Goal: Task Accomplishment & Management: Manage account settings

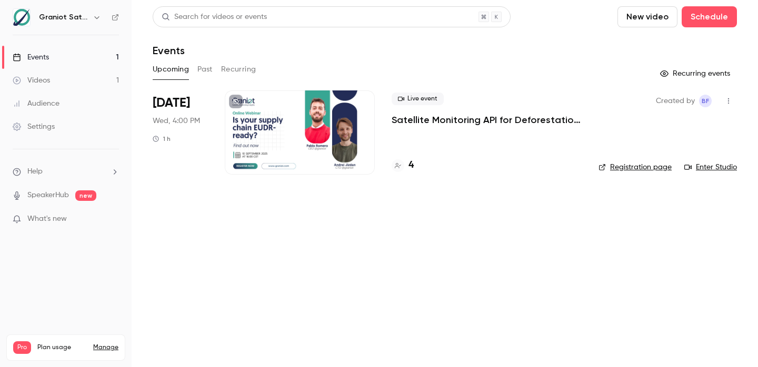
click at [415, 163] on div "4" at bounding box center [487, 165] width 190 height 14
click at [412, 164] on h4 "4" at bounding box center [410, 165] width 5 height 14
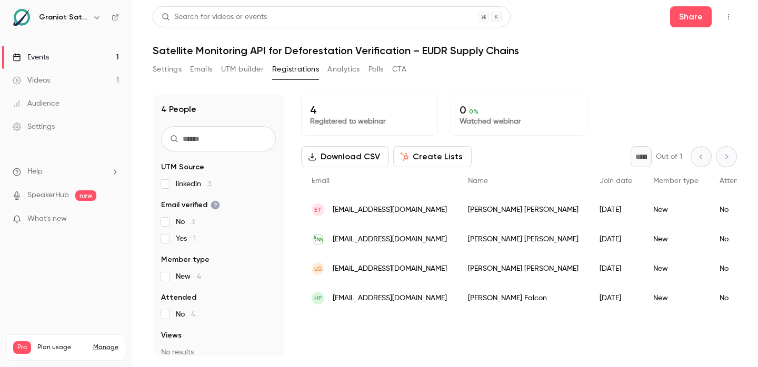
click at [589, 242] on div "[DATE]" at bounding box center [616, 239] width 54 height 29
click at [335, 67] on button "Analytics" at bounding box center [343, 69] width 33 height 17
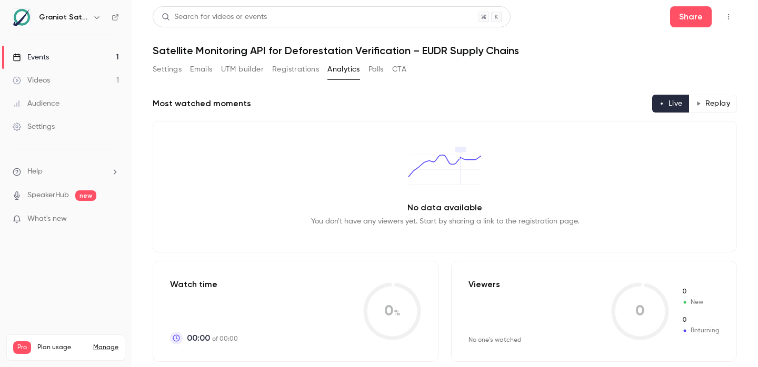
click at [376, 68] on button "Polls" at bounding box center [375, 69] width 15 height 17
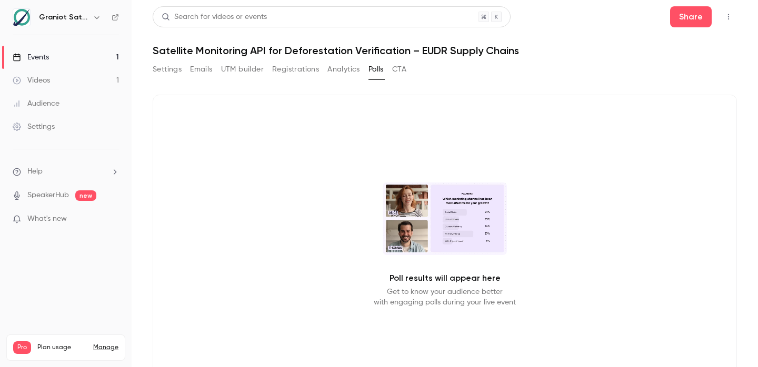
click at [406, 67] on button "CTA" at bounding box center [399, 69] width 14 height 17
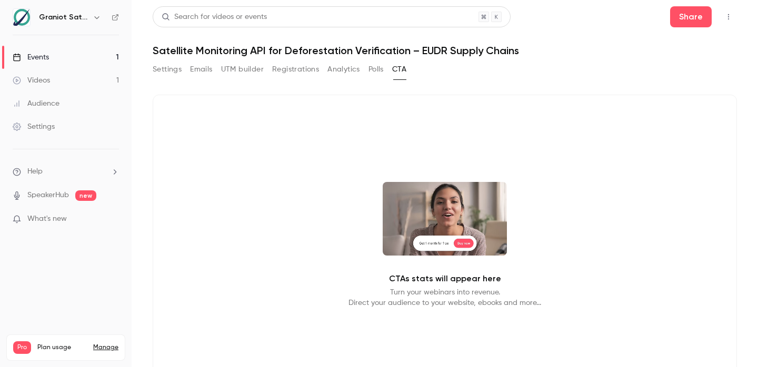
click at [333, 74] on button "Analytics" at bounding box center [343, 69] width 33 height 17
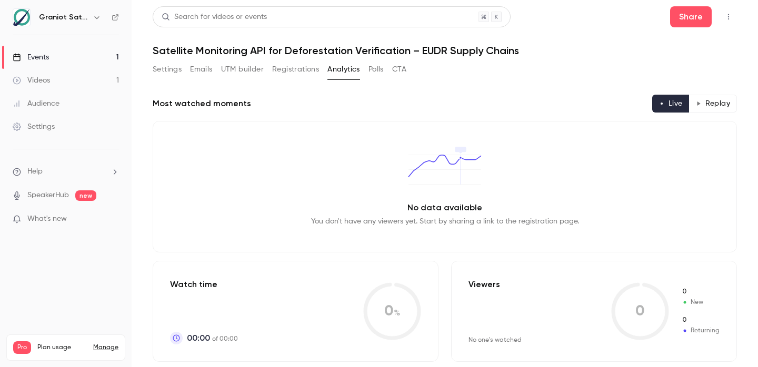
click at [294, 69] on button "Registrations" at bounding box center [295, 69] width 47 height 17
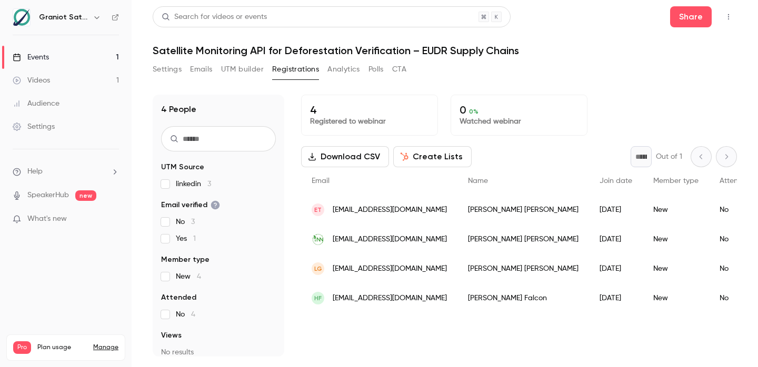
click at [240, 71] on button "UTM builder" at bounding box center [242, 69] width 43 height 17
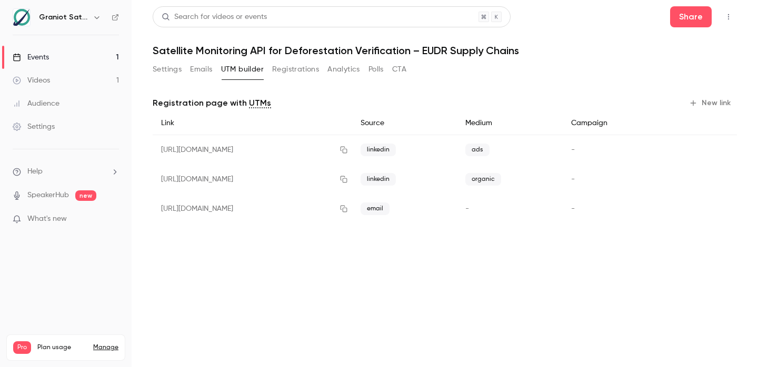
click at [208, 69] on button "Emails" at bounding box center [201, 69] width 22 height 17
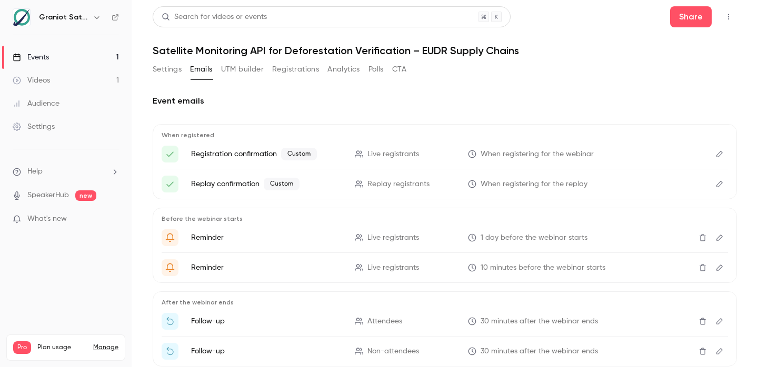
click at [168, 72] on button "Settings" at bounding box center [167, 69] width 29 height 17
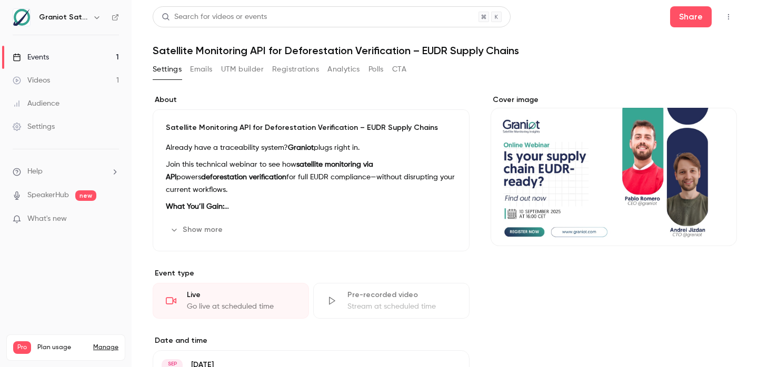
click at [321, 68] on div "Settings Emails UTM builder Registrations Analytics Polls CTA" at bounding box center [280, 69] width 254 height 17
click at [350, 66] on button "Analytics" at bounding box center [343, 69] width 33 height 17
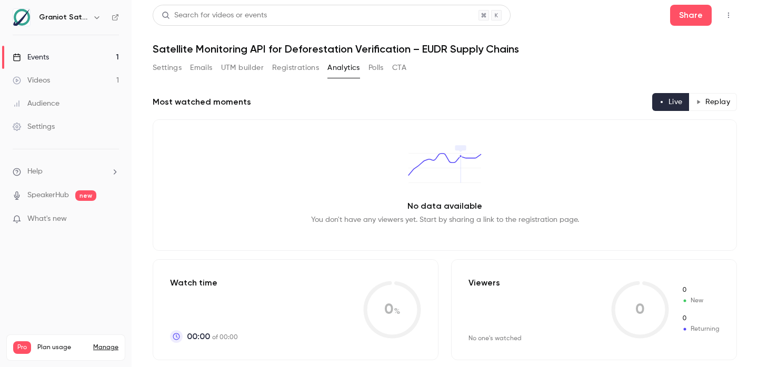
scroll to position [2, 0]
click at [296, 69] on button "Registrations" at bounding box center [295, 67] width 47 height 17
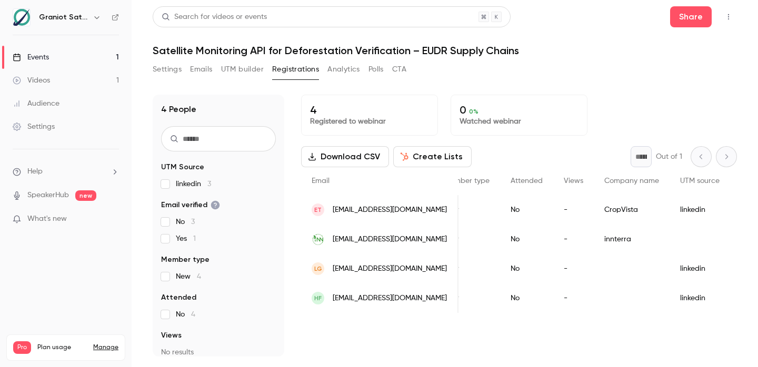
scroll to position [0, 232]
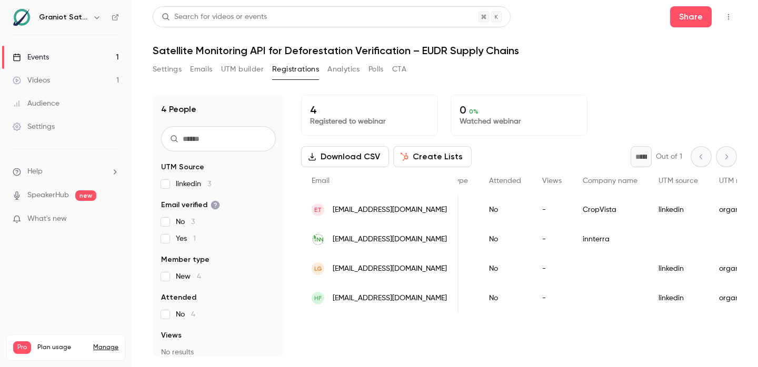
click at [648, 236] on div "People list" at bounding box center [678, 239] width 61 height 29
click at [572, 210] on div "CropVista" at bounding box center [610, 209] width 76 height 29
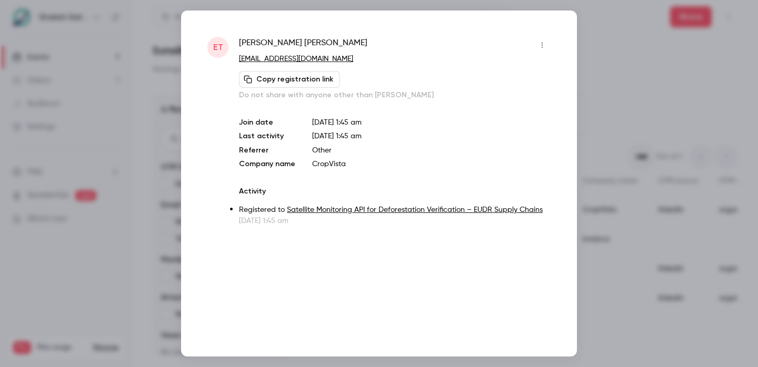
click at [459, 208] on link "Satellite Monitoring API for Deforestation Verification – EUDR Supply Chains" at bounding box center [415, 209] width 256 height 7
click at [545, 44] on icon "button" at bounding box center [542, 45] width 8 height 7
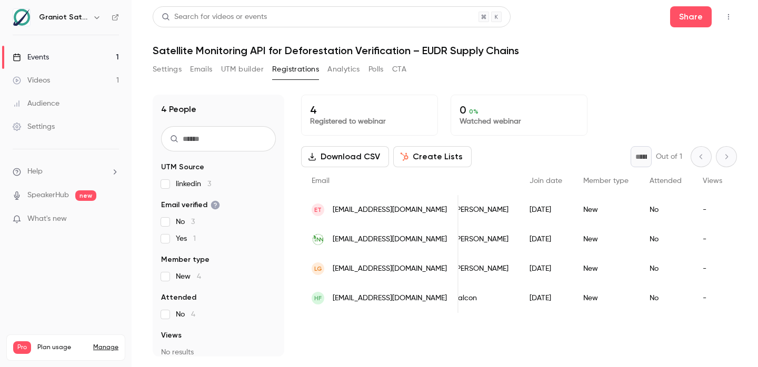
scroll to position [0, 0]
